Goal: Task Accomplishment & Management: Manage account settings

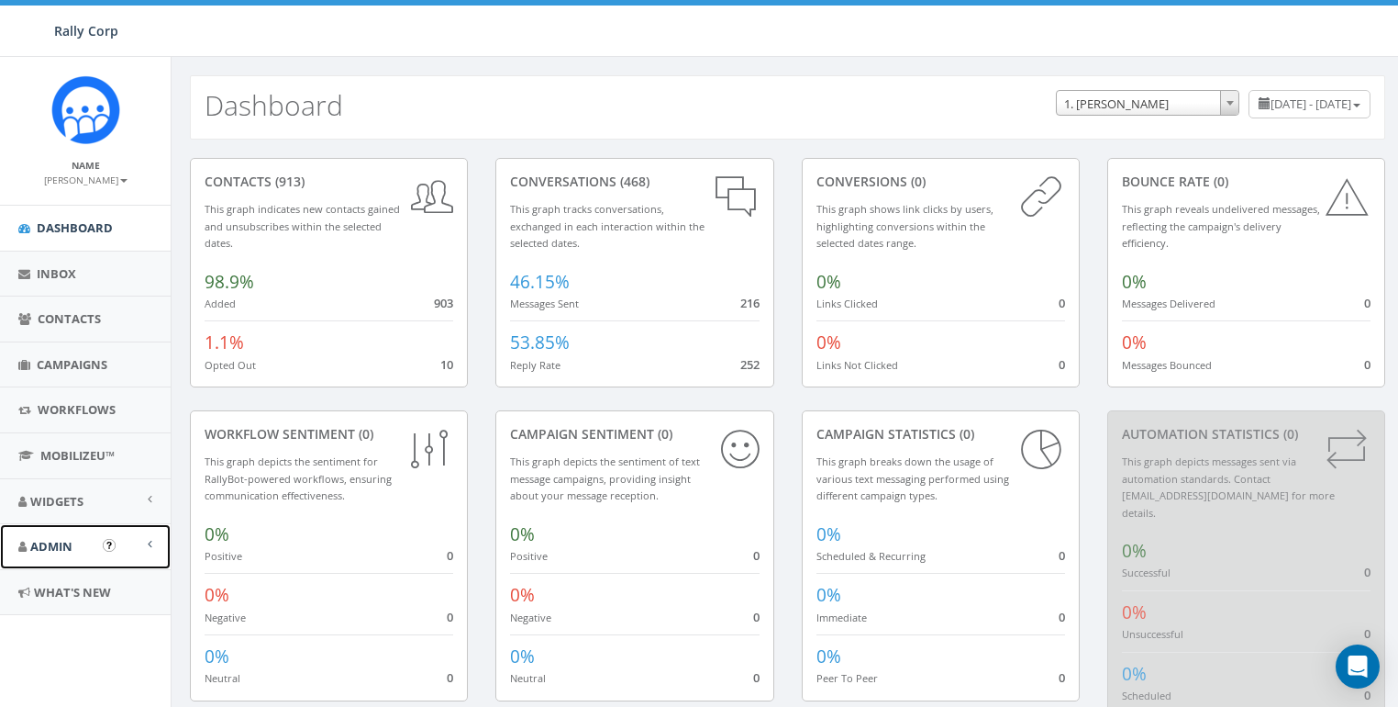
click at [50, 553] on link "Admin" at bounding box center [85, 546] width 171 height 45
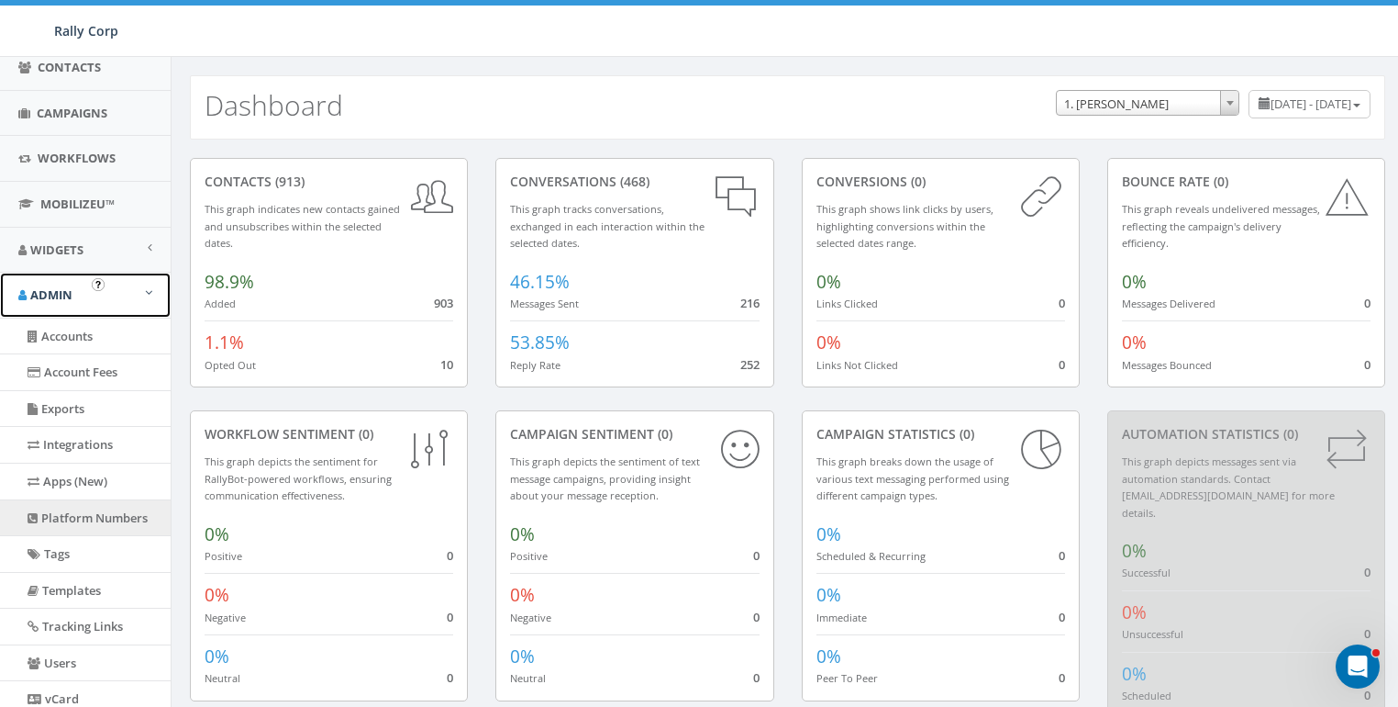
scroll to position [273, 0]
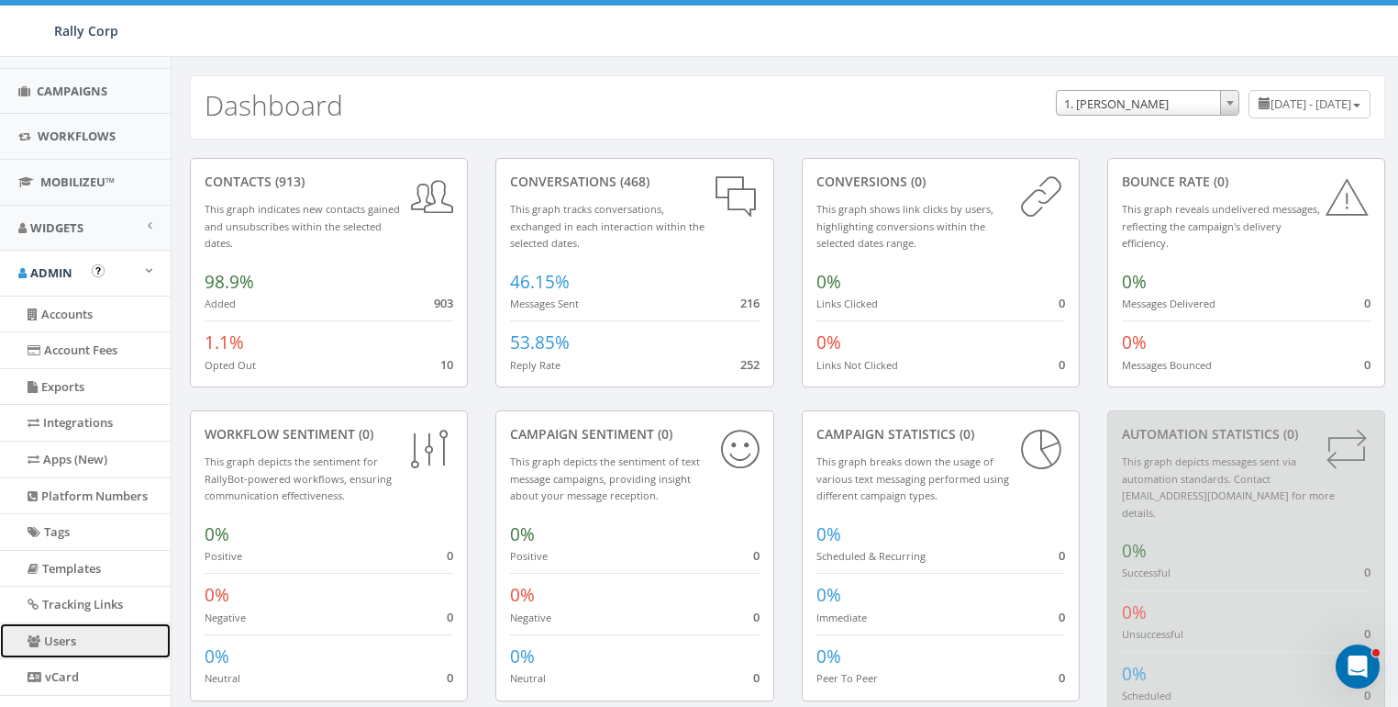
click at [69, 629] on link "Users" at bounding box center [85, 641] width 171 height 36
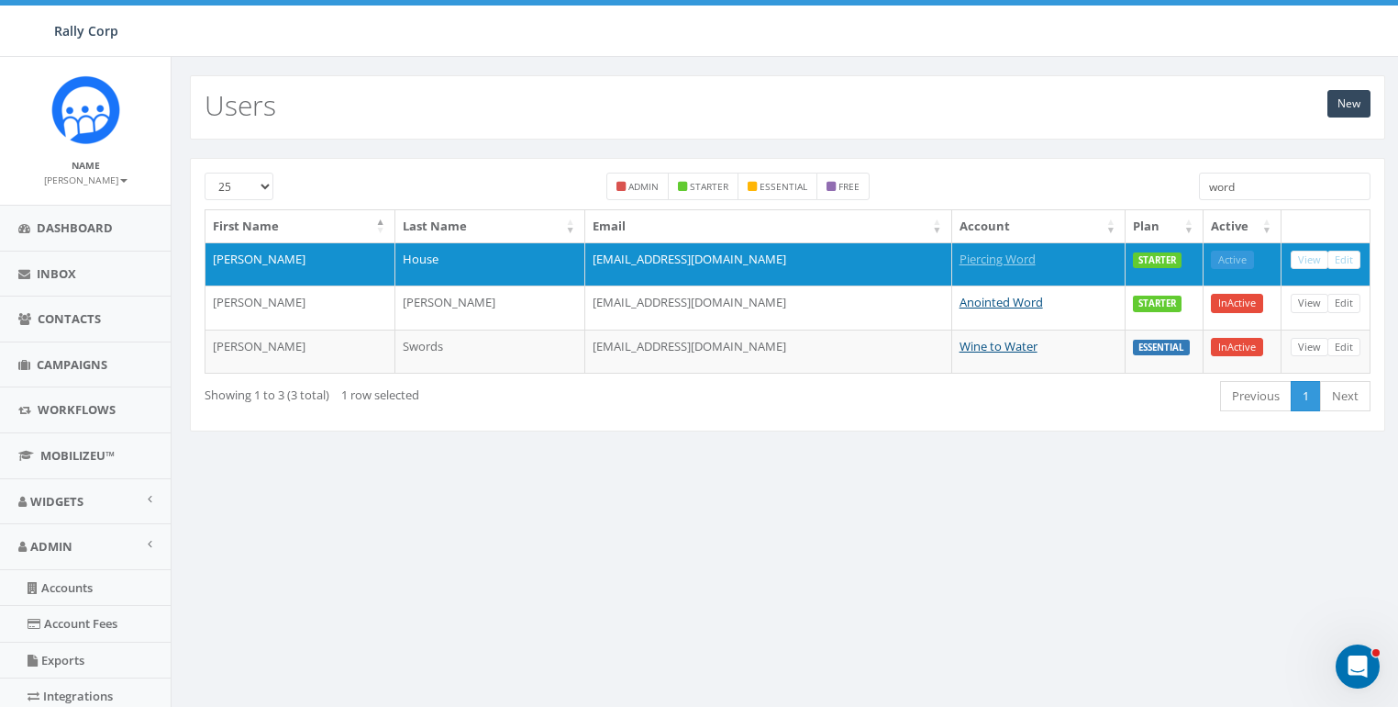
click at [1261, 185] on input "word" at bounding box center [1285, 187] width 172 height 28
paste input "nperi@ovariancanada.org"
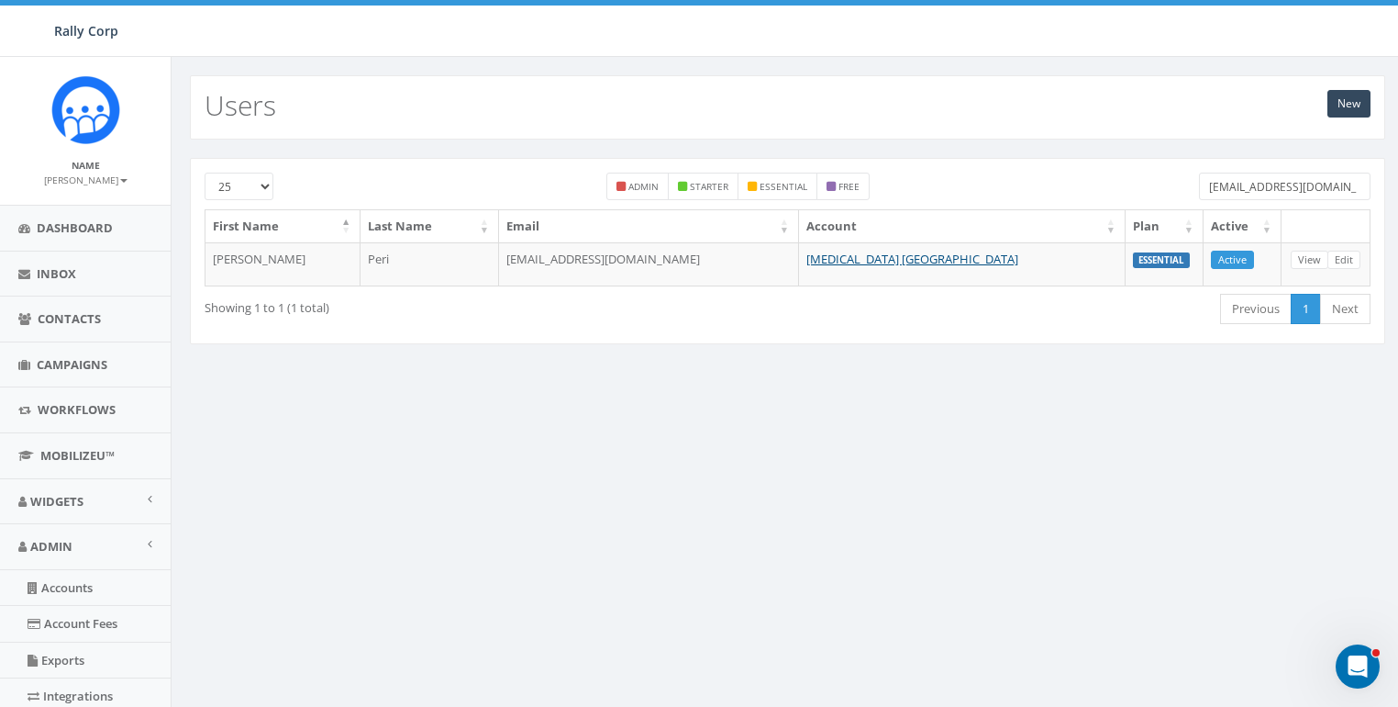
type input "nperi@ovariancanada.org"
click at [711, 78] on div "New Users" at bounding box center [788, 107] width 1196 height 64
click at [72, 232] on span "Dashboard" at bounding box center [75, 227] width 76 height 17
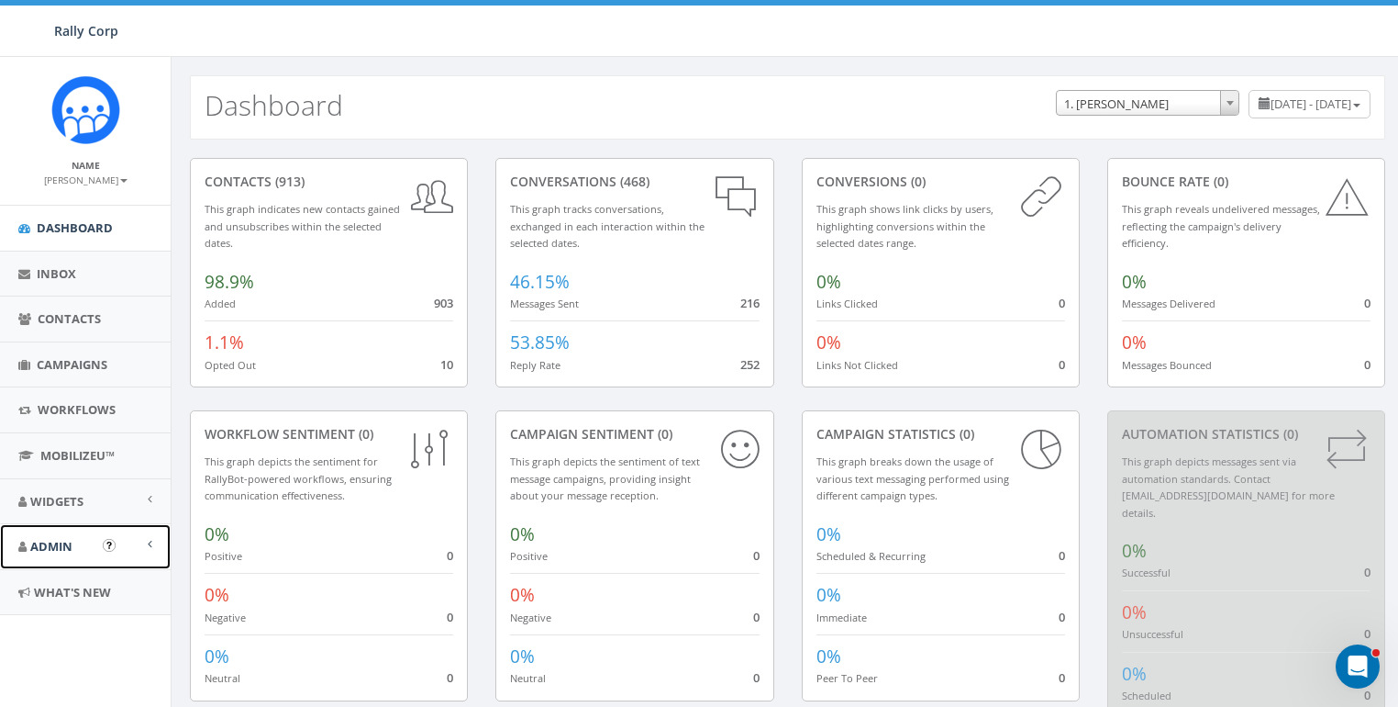
click at [64, 540] on span "Admin" at bounding box center [51, 546] width 42 height 17
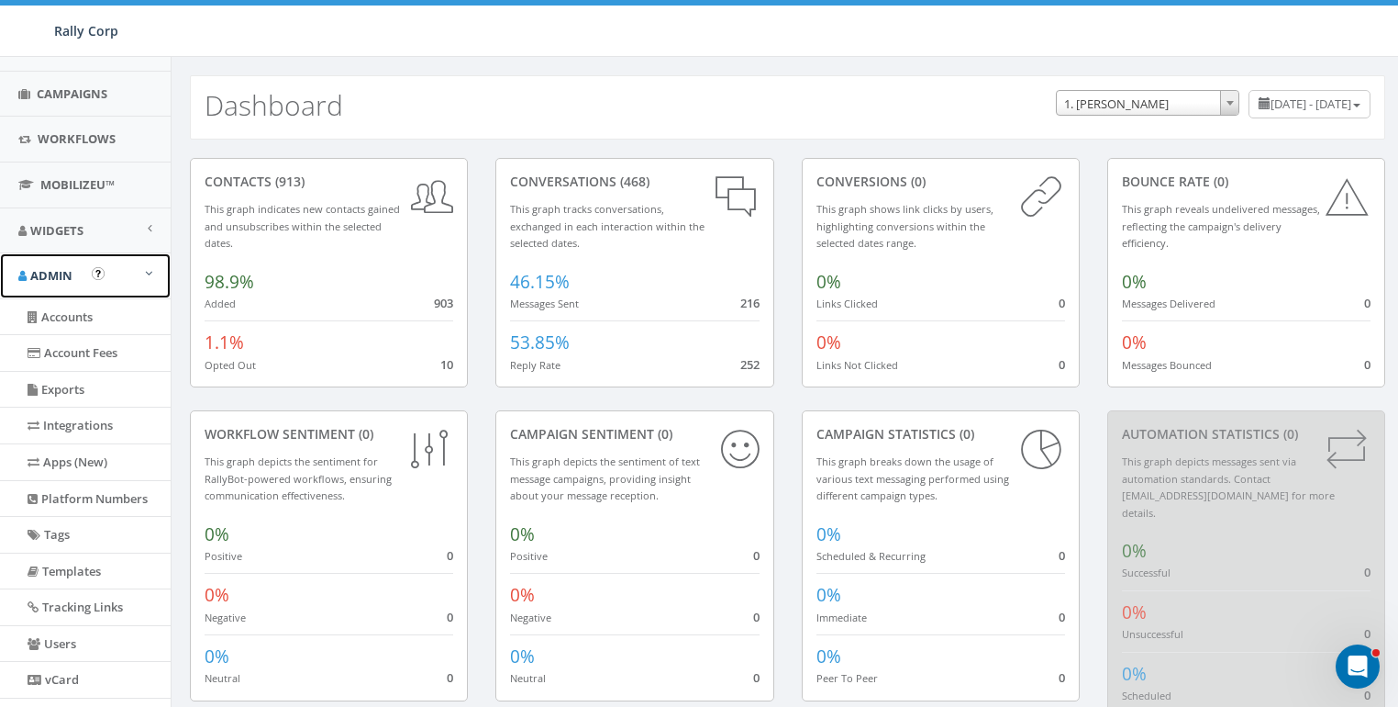
scroll to position [272, 0]
click at [78, 630] on link "Users" at bounding box center [85, 643] width 171 height 36
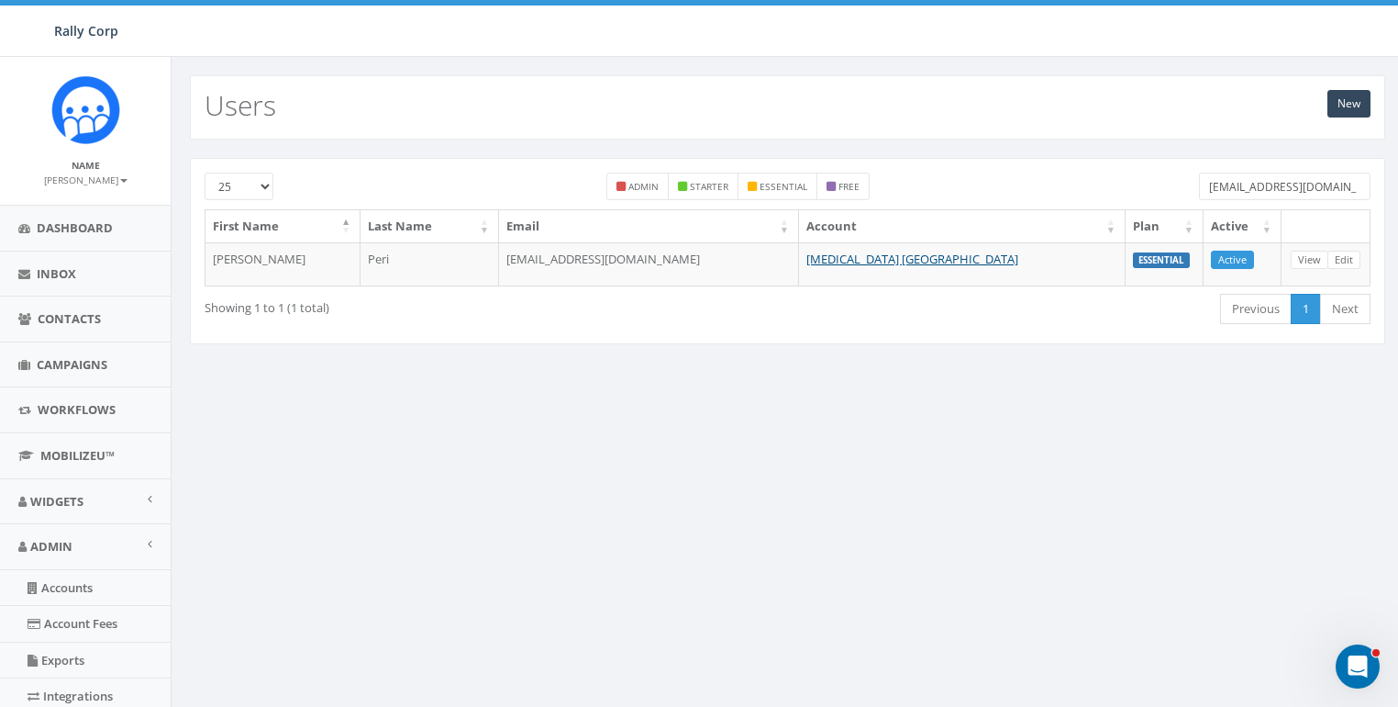
click at [1277, 184] on input "nperi@ovariancanada.org" at bounding box center [1285, 187] width 172 height 28
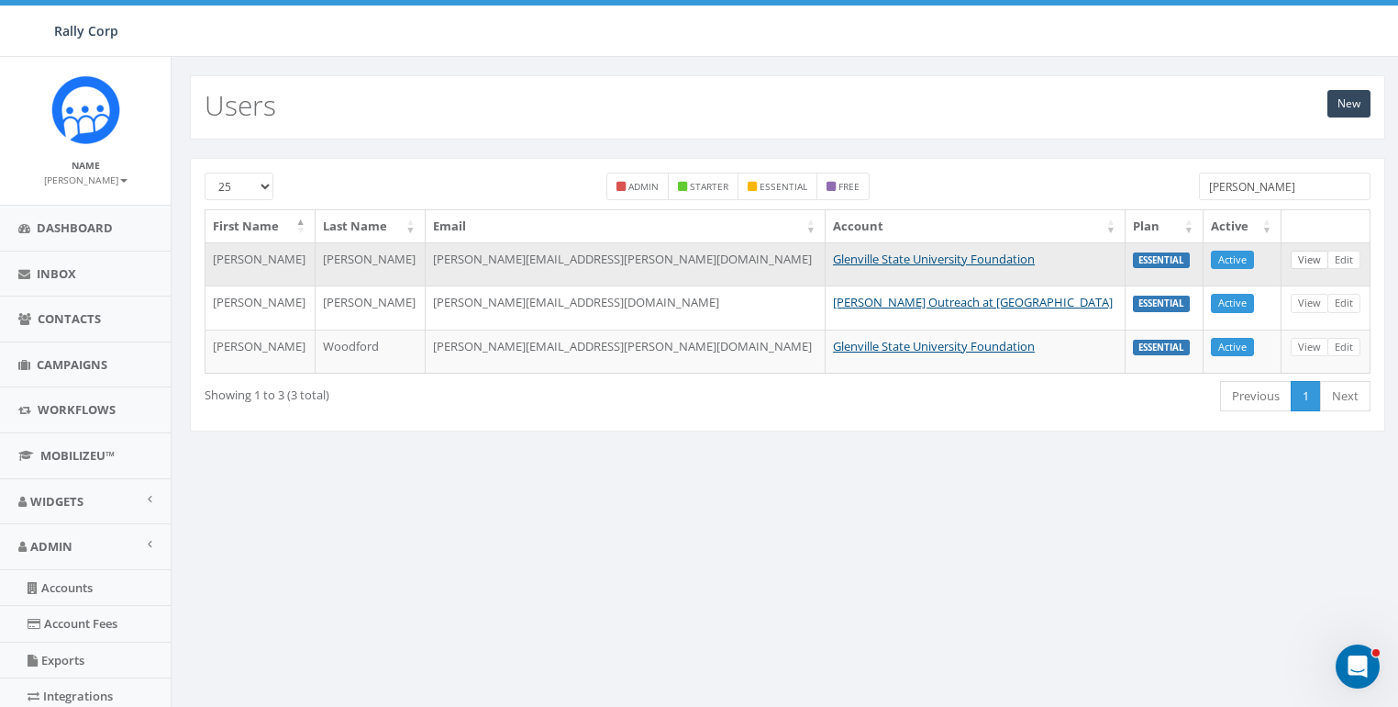
type input "glen"
click at [1305, 255] on link "View" at bounding box center [1310, 259] width 38 height 19
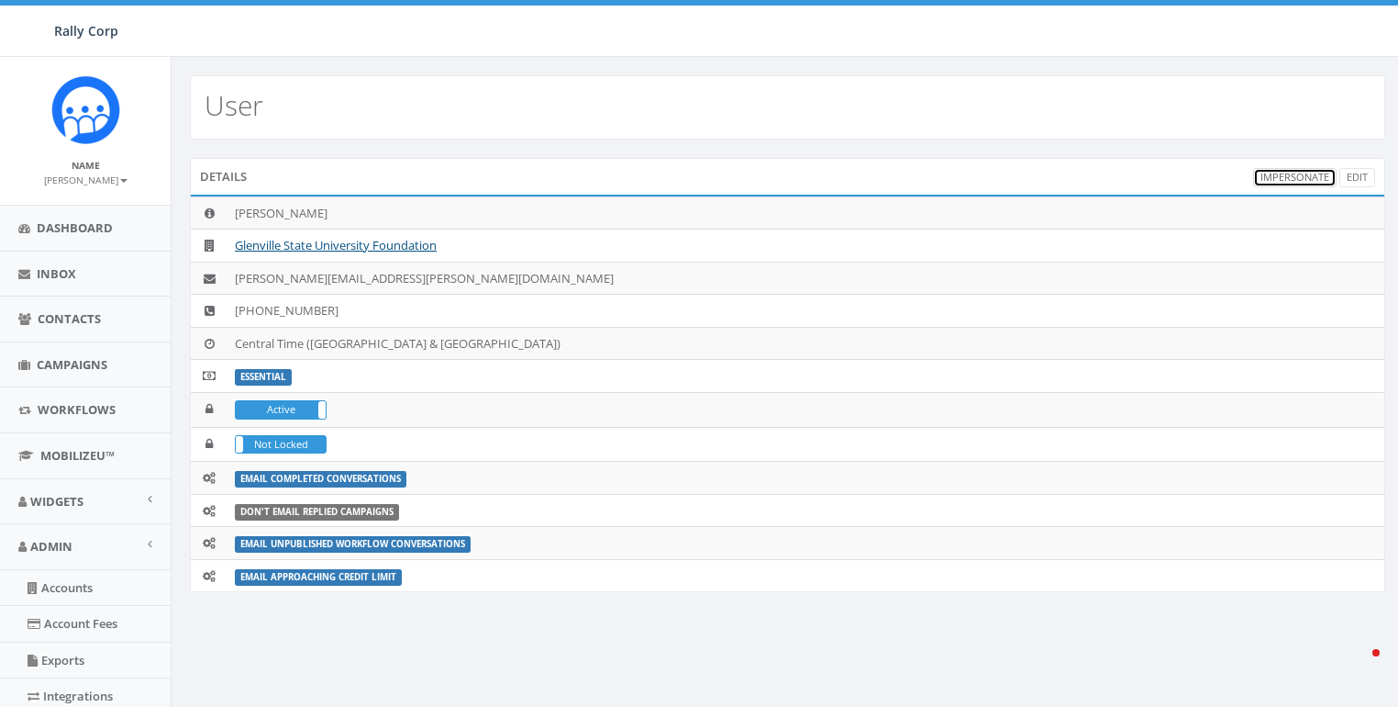
click at [1303, 179] on link "Impersonate" at bounding box center [1294, 177] width 83 height 19
